Goal: Contribute content

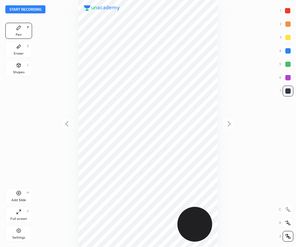
scroll to position [247, 189]
click at [33, 6] on button "Start recording" at bounding box center [25, 9] width 40 height 8
click at [289, 12] on div at bounding box center [287, 10] width 5 height 5
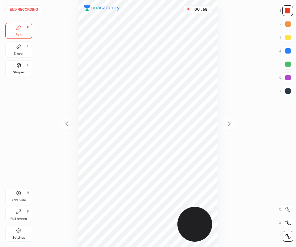
click at [27, 53] on div "Eraser E" at bounding box center [18, 49] width 27 height 16
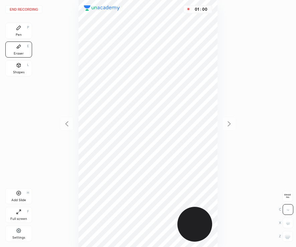
click at [25, 33] on div "Pen P" at bounding box center [18, 31] width 27 height 16
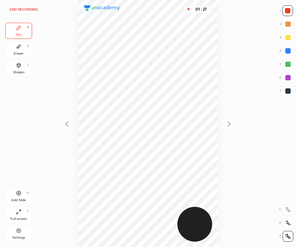
click at [286, 94] on div at bounding box center [288, 91] width 11 height 11
click at [20, 195] on icon at bounding box center [18, 192] width 5 height 5
click at [288, 54] on div at bounding box center [288, 50] width 11 height 11
click at [23, 198] on div "Add Slide" at bounding box center [18, 199] width 15 height 3
click at [286, 13] on div at bounding box center [287, 10] width 5 height 5
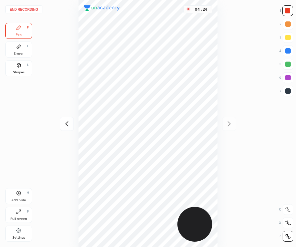
click at [19, 66] on icon at bounding box center [19, 65] width 4 height 4
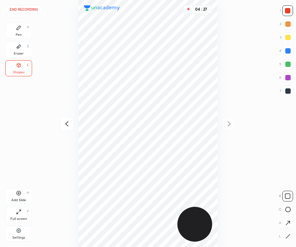
click at [35, 9] on button "End recording" at bounding box center [23, 9] width 37 height 8
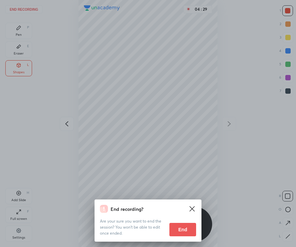
click at [181, 228] on button "End" at bounding box center [182, 229] width 27 height 13
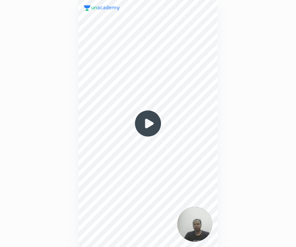
scroll to position [247, 189]
